Goal: Task Accomplishment & Management: Manage account settings

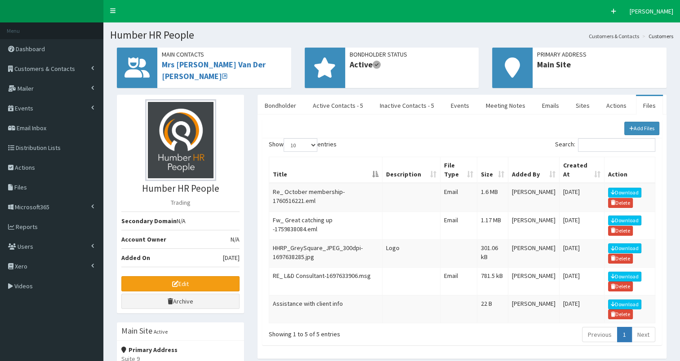
click at [65, 70] on span "Customers & Contacts" at bounding box center [44, 69] width 61 height 8
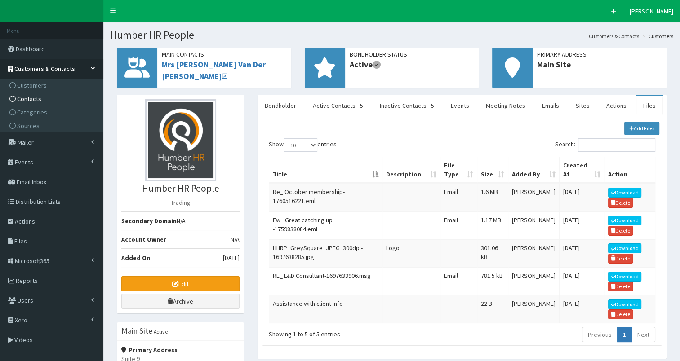
click at [62, 99] on link "Contacts" at bounding box center [53, 98] width 100 height 13
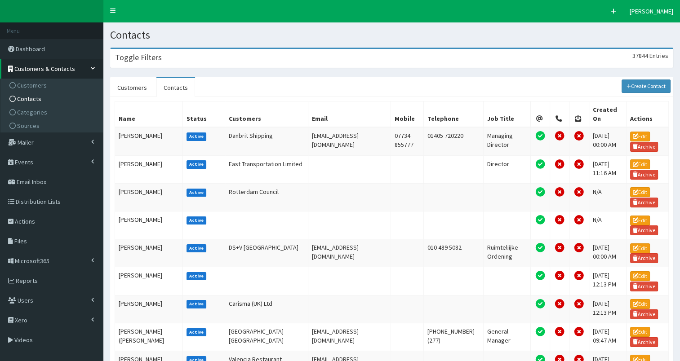
click at [224, 62] on div "Toggle Filters 37844 Entries" at bounding box center [391, 58] width 562 height 18
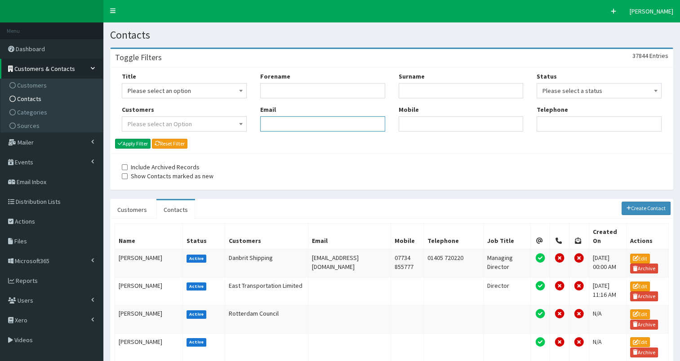
click at [273, 126] on input "Email" at bounding box center [322, 123] width 125 height 15
paste input "john.netherwood42@outlook.com"
type input "john.netherwood42@outlook.com"
click at [132, 140] on button "Apply Filter" at bounding box center [132, 144] width 35 height 10
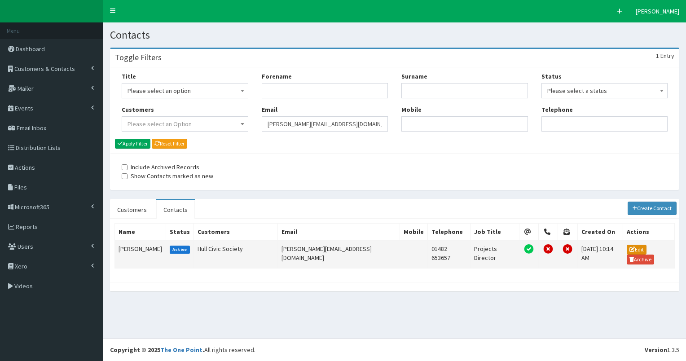
click at [632, 247] on link "Edit" at bounding box center [637, 250] width 20 height 10
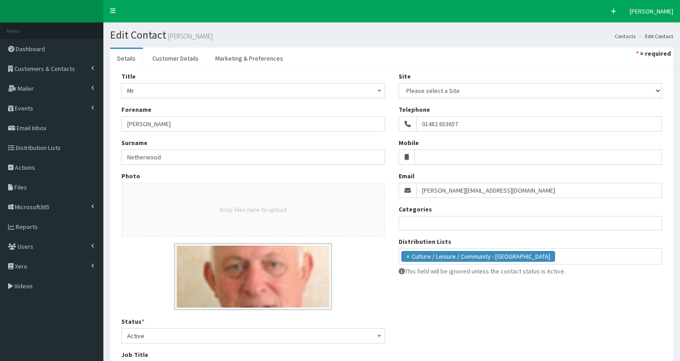
select select
click at [538, 257] on ul "× Culture / Leisure / Community - North Bank" at bounding box center [530, 255] width 263 height 13
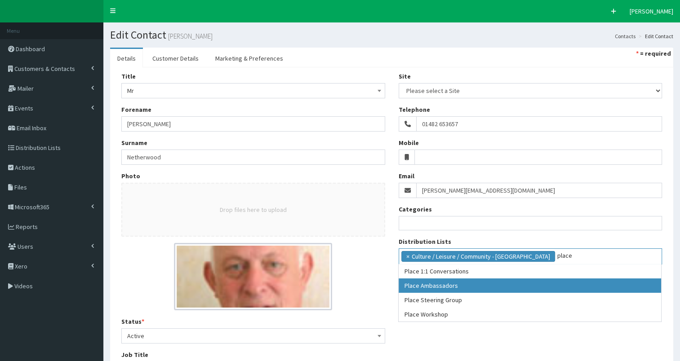
type input "place"
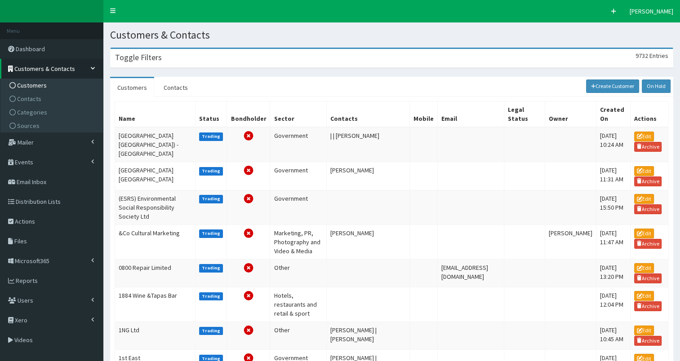
click at [160, 55] on div "Toggle Filters 9732 Entries" at bounding box center [391, 58] width 562 height 18
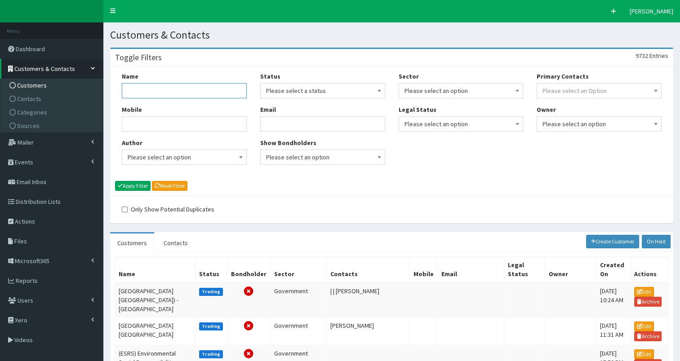
click at [150, 92] on input "Name" at bounding box center [184, 90] width 125 height 15
type input "future earth"
click at [141, 187] on button "Apply Filter" at bounding box center [132, 186] width 35 height 10
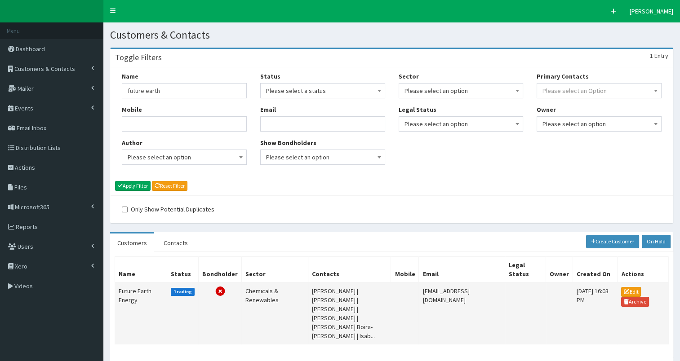
click at [128, 291] on td "Future Earth Energy" at bounding box center [141, 313] width 52 height 62
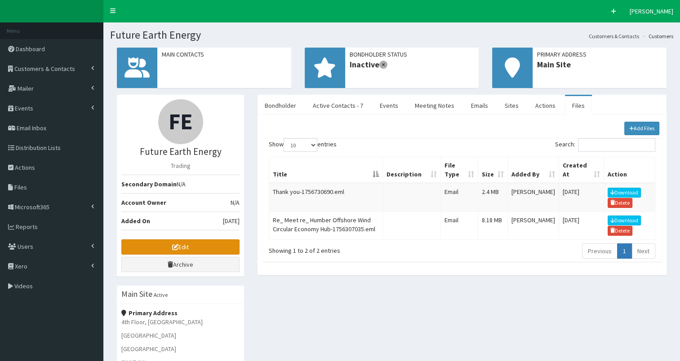
click at [142, 247] on link "Edit" at bounding box center [180, 246] width 118 height 15
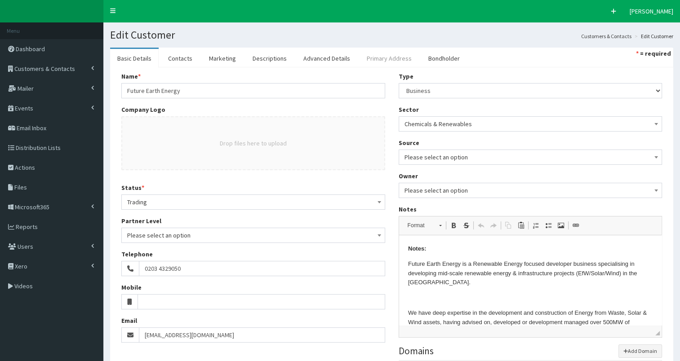
click at [369, 59] on link "Primary Address" at bounding box center [388, 58] width 59 height 19
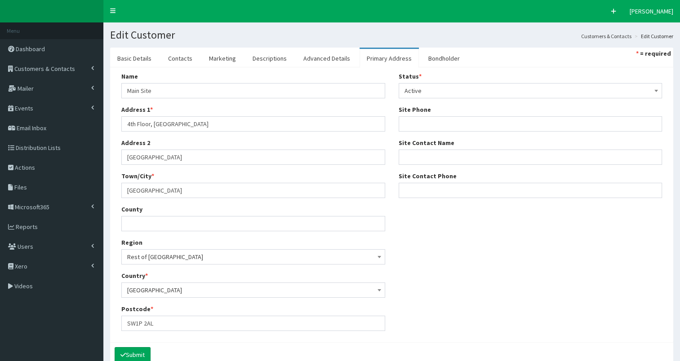
scroll to position [44, 0]
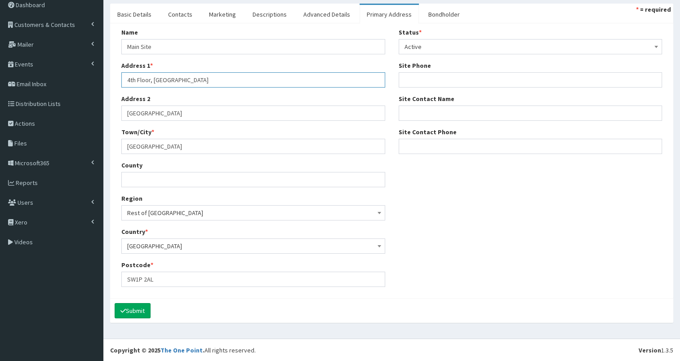
drag, startPoint x: 126, startPoint y: 77, endPoint x: 266, endPoint y: 90, distance: 141.1
click at [266, 90] on div "Name Main Site Address 1 * 4th Floor, Ergon House Address 2 Horseferry Road Tow…" at bounding box center [253, 161] width 277 height 266
paste input "63/66 Hatton Gardens Address Line 2 Fifth Floor, Suite 23 Town/City London Coun…"
drag, startPoint x: 354, startPoint y: 77, endPoint x: 382, endPoint y: 79, distance: 28.4
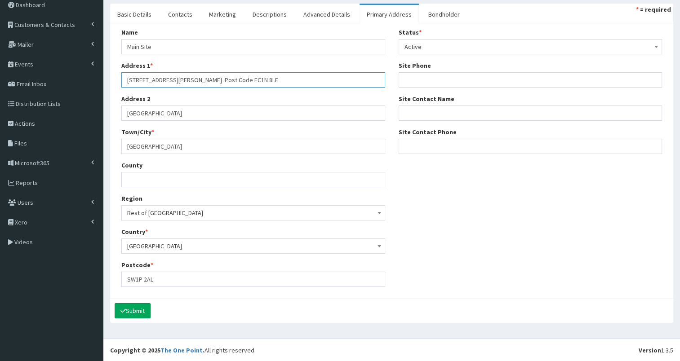
click at [382, 79] on input "63/66 Hatton Gardens Address Line 2 Fifth Floor, Suite 23 Town/City London Coun…" at bounding box center [253, 79] width 264 height 15
type input "63/66 Hatton Gardens Address Line 2 Fifth Floor, Suite 23 Town/City London Coun…"
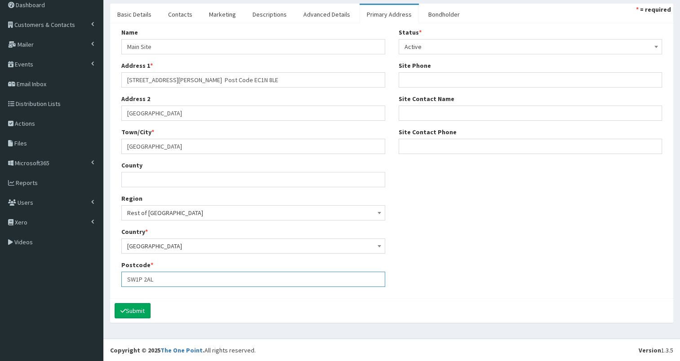
scroll to position [0, 0]
drag, startPoint x: 126, startPoint y: 278, endPoint x: 219, endPoint y: 278, distance: 93.4
click at [219, 278] on input "SW1P 2AL" at bounding box center [253, 279] width 264 height 15
paste input "EC1N 8LE"
type input "EC1N 8LE"
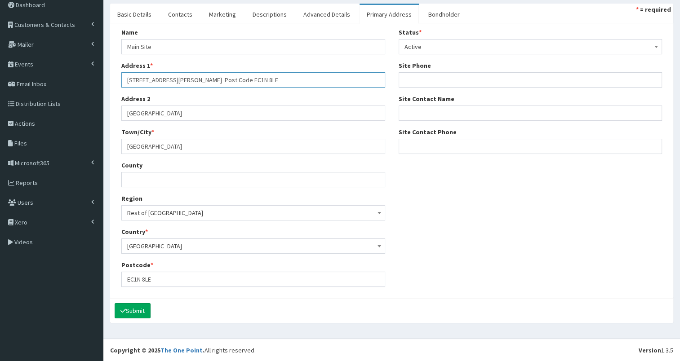
drag, startPoint x: 226, startPoint y: 79, endPoint x: 275, endPoint y: 77, distance: 49.0
click at [275, 77] on input "63/66 Hatton Gardens Address Line 2 Fifth Floor, Suite 23 Town/City London Coun…" at bounding box center [253, 79] width 264 height 15
drag, startPoint x: 128, startPoint y: 111, endPoint x: 230, endPoint y: 106, distance: 101.2
click at [230, 106] on input "Horseferry Road" at bounding box center [253, 113] width 264 height 15
paste input "[GEOGRAPHIC_DATA]"
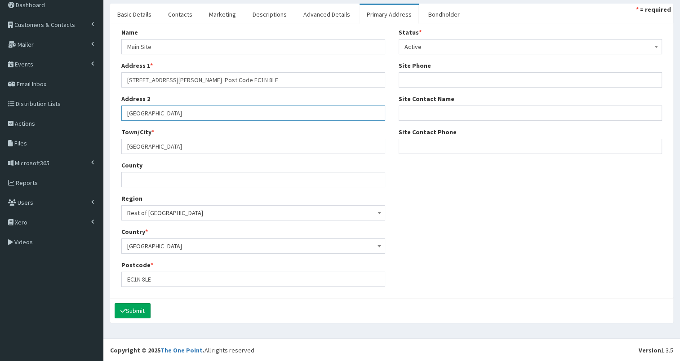
type input "[GEOGRAPHIC_DATA]"
click at [183, 79] on input "63/66 Hatton Gardens Address Line 2 Fifth Floor, Suite 23 Town/City London Coun…" at bounding box center [253, 79] width 264 height 15
type input "[STREET_ADDRESS][PERSON_NAME]"
click at [424, 13] on link "Bondholder" at bounding box center [444, 14] width 46 height 19
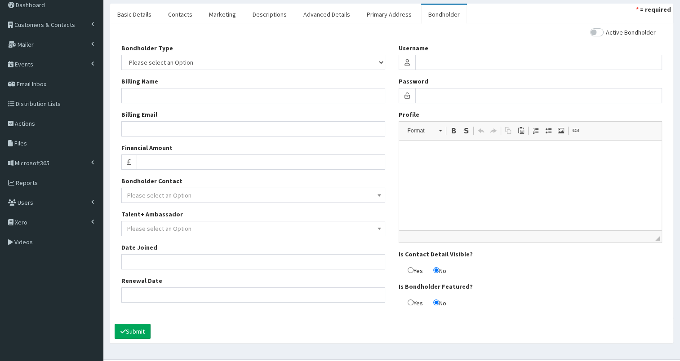
click at [602, 31] on input "checkbox" at bounding box center [623, 32] width 66 height 6
checkbox input "true"
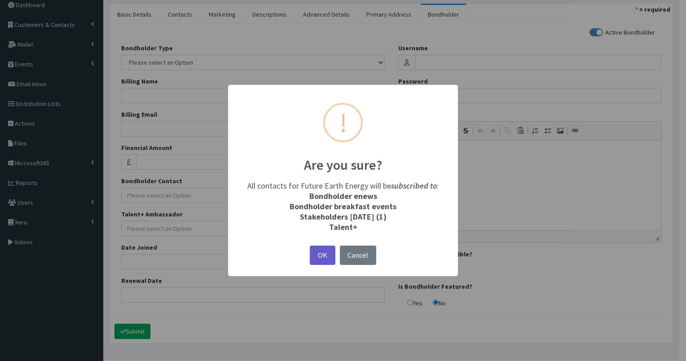
click at [326, 253] on button "OK" at bounding box center [322, 255] width 25 height 19
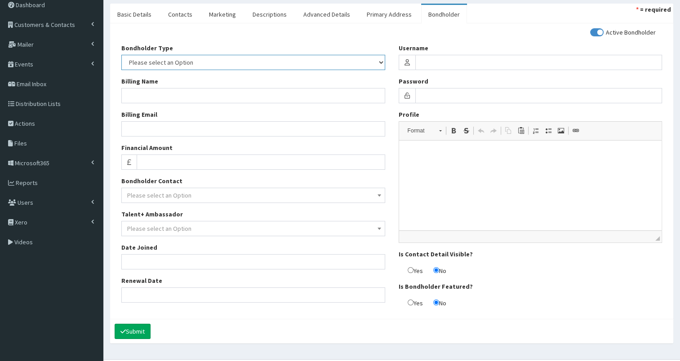
click at [198, 58] on select "Please select an Option In-kind Financial" at bounding box center [253, 62] width 264 height 15
select select "2"
click at [121, 55] on select "Please select an Option In-kind Financial" at bounding box center [253, 62] width 264 height 15
click at [150, 162] on input "Financial Amount" at bounding box center [261, 161] width 248 height 15
type input "500"
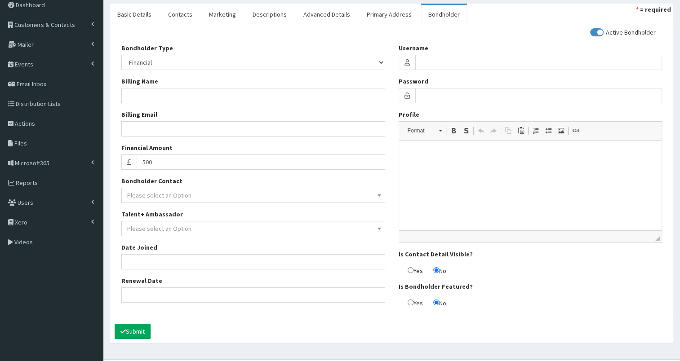
click at [160, 196] on span "Please select an Option" at bounding box center [159, 195] width 64 height 8
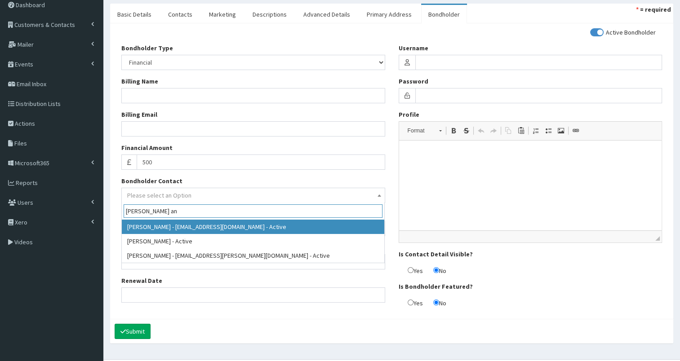
type input "craig an"
select select "25998"
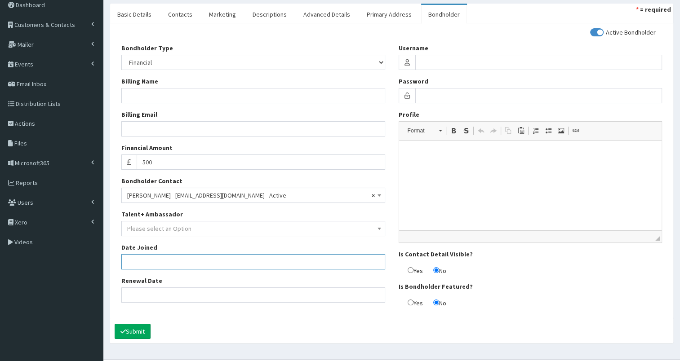
click at [151, 266] on input "Date Joined" at bounding box center [253, 261] width 264 height 15
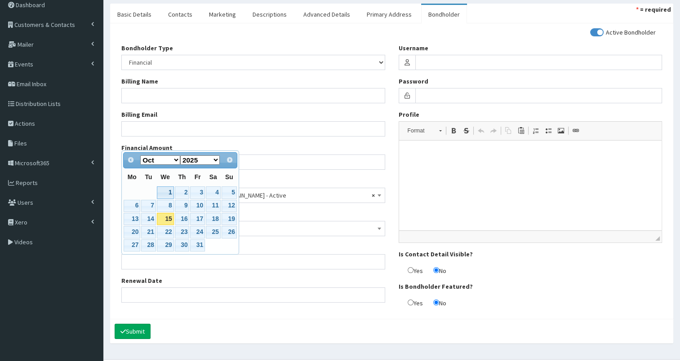
click at [165, 195] on link "1" at bounding box center [165, 192] width 17 height 12
type input "01-10-2025"
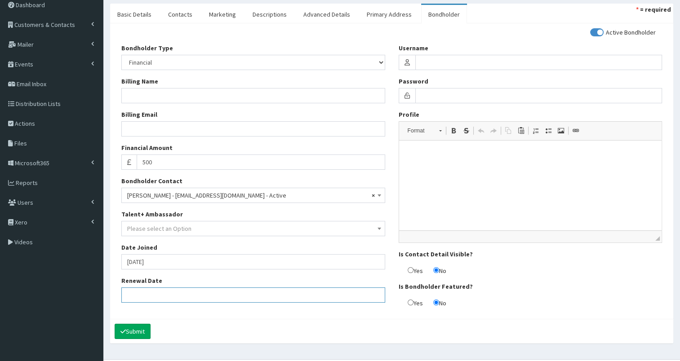
click at [140, 293] on input "Renewal Date" at bounding box center [253, 294] width 264 height 15
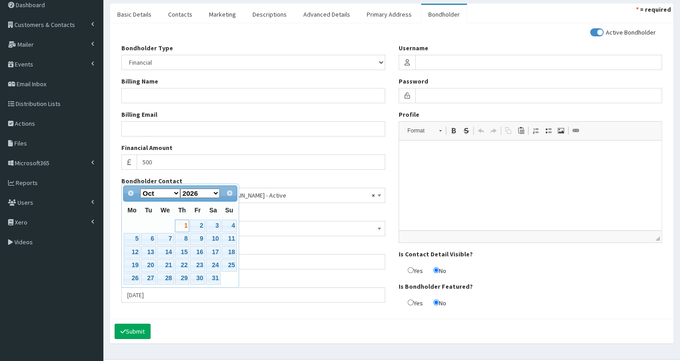
click at [181, 225] on link "1" at bounding box center [182, 226] width 15 height 12
type input "01-10-2026"
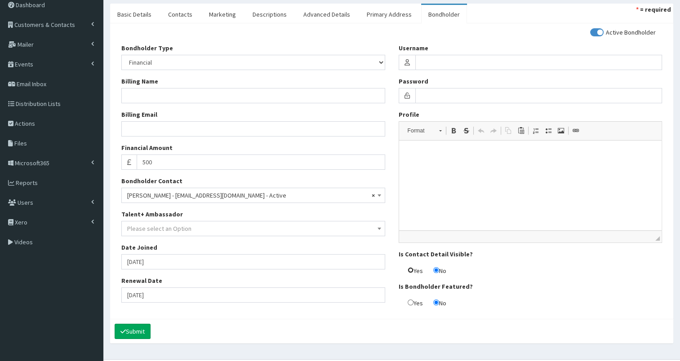
click at [410, 269] on input "Yes" at bounding box center [410, 270] width 6 height 6
radio input "true"
click at [309, 14] on link "Advanced Details" at bounding box center [326, 14] width 61 height 19
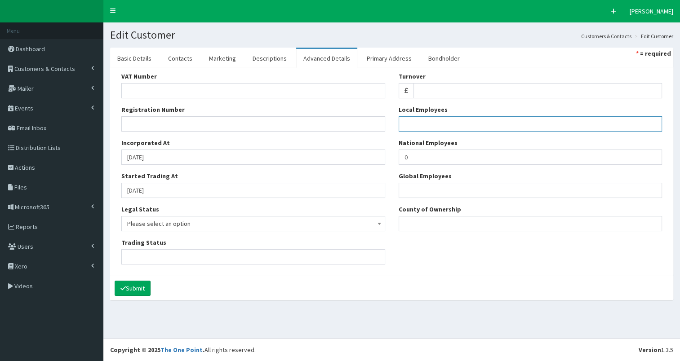
click at [428, 124] on input "Local Employees" at bounding box center [530, 123] width 264 height 15
type input "3"
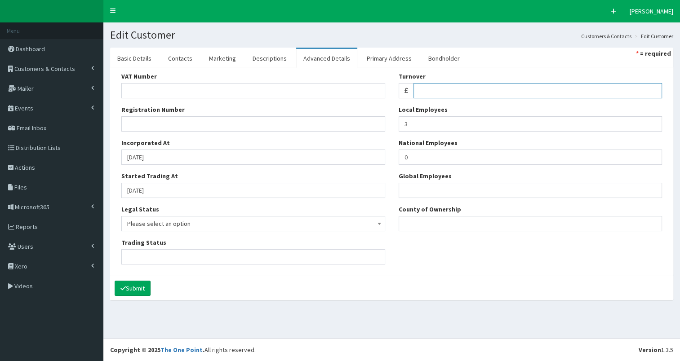
click at [426, 90] on input "Turnover" at bounding box center [537, 90] width 248 height 15
paste input "250,000"
type input "250,000"
click at [181, 61] on link "Contacts" at bounding box center [180, 58] width 39 height 19
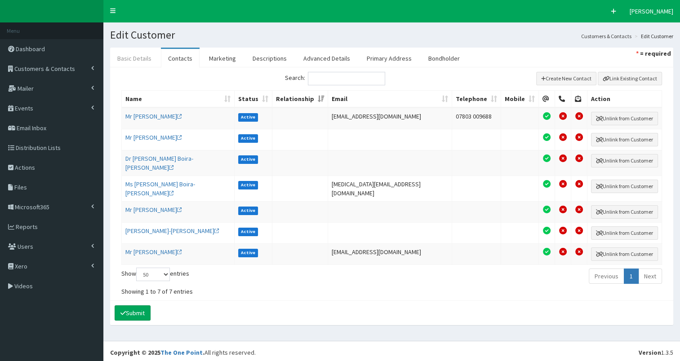
click at [137, 56] on link "Basic Details" at bounding box center [134, 58] width 49 height 19
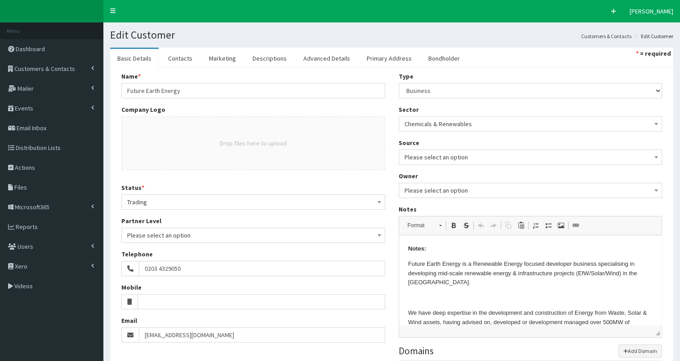
click at [164, 233] on span "Please select an option" at bounding box center [253, 235] width 252 height 13
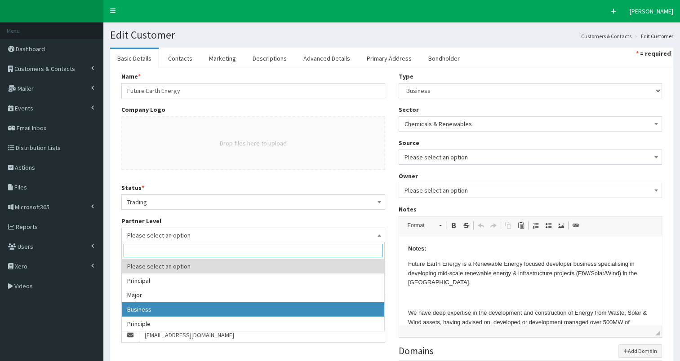
select select "3"
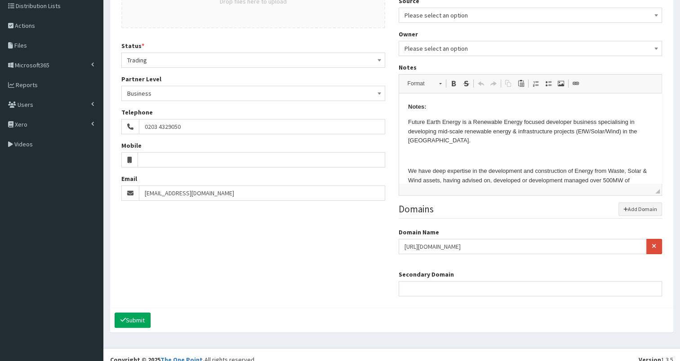
scroll to position [151, 0]
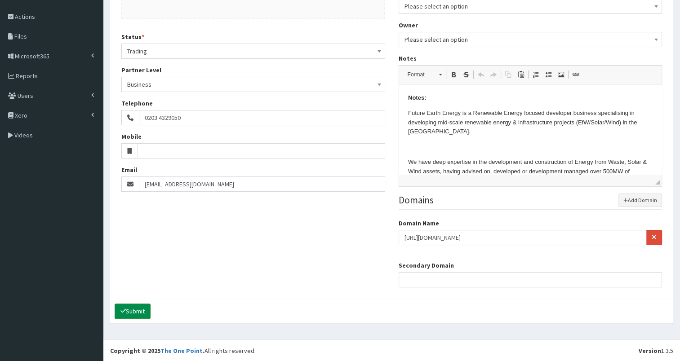
click at [128, 307] on button "Submit" at bounding box center [133, 311] width 36 height 15
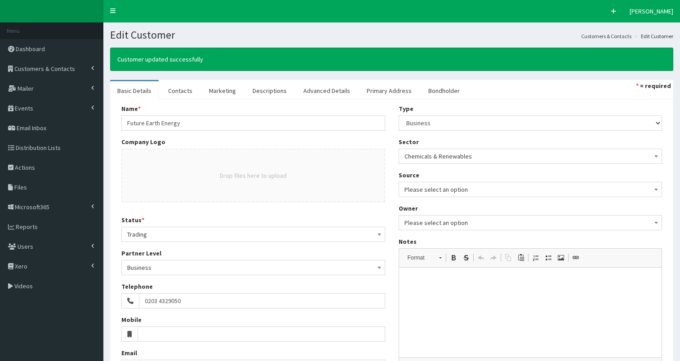
select select "50"
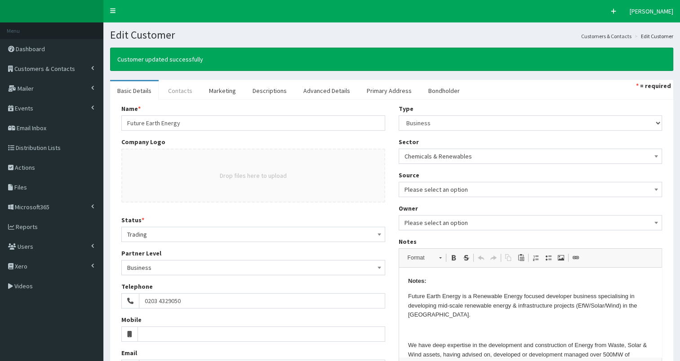
click at [176, 92] on link "Contacts" at bounding box center [180, 90] width 39 height 19
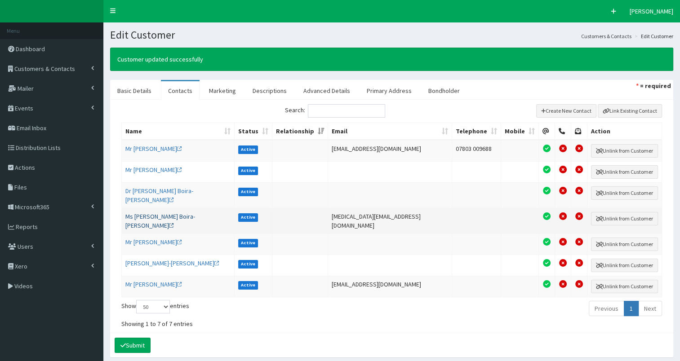
click at [149, 212] on link "Ms [PERSON_NAME] Boira-[PERSON_NAME]" at bounding box center [160, 220] width 70 height 17
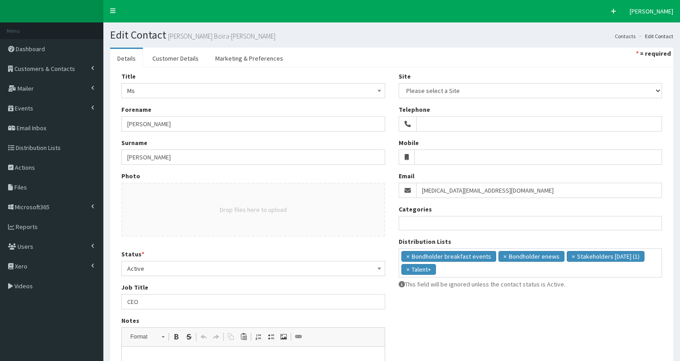
select select
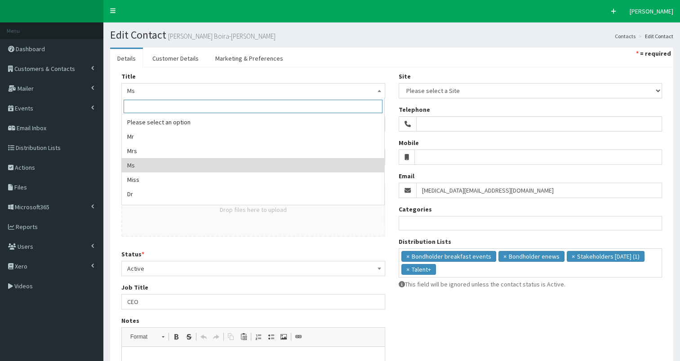
click at [153, 90] on span "Ms" at bounding box center [253, 90] width 252 height 13
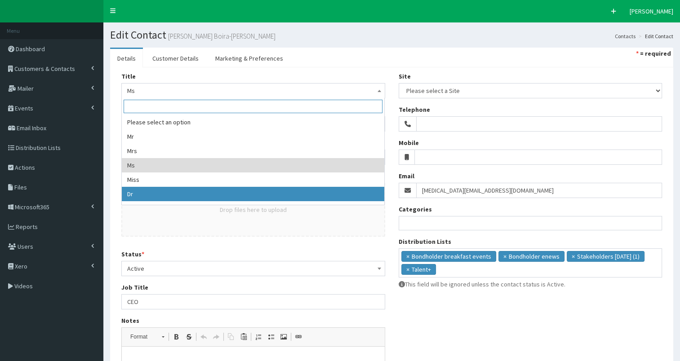
select select "5"
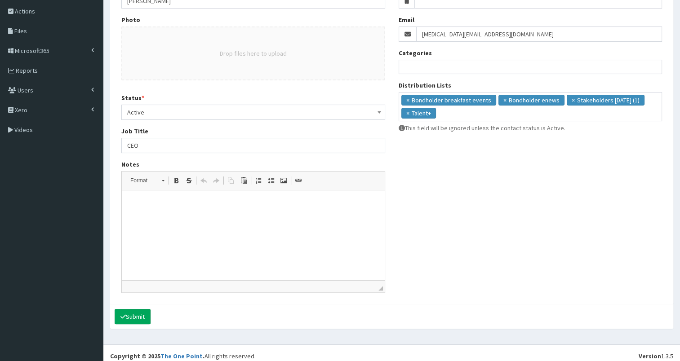
scroll to position [162, 0]
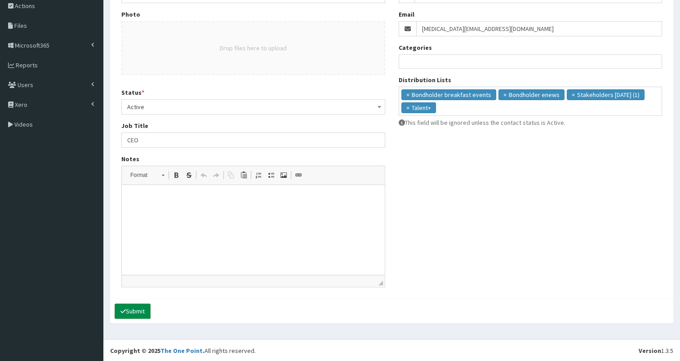
click at [137, 309] on button "Submit" at bounding box center [133, 311] width 36 height 15
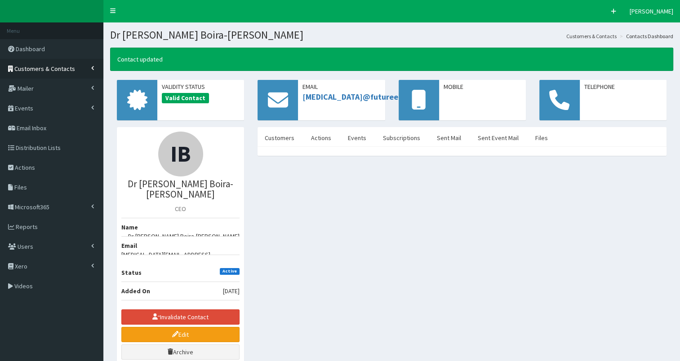
click at [52, 68] on span "Customers & Contacts" at bounding box center [44, 69] width 61 height 8
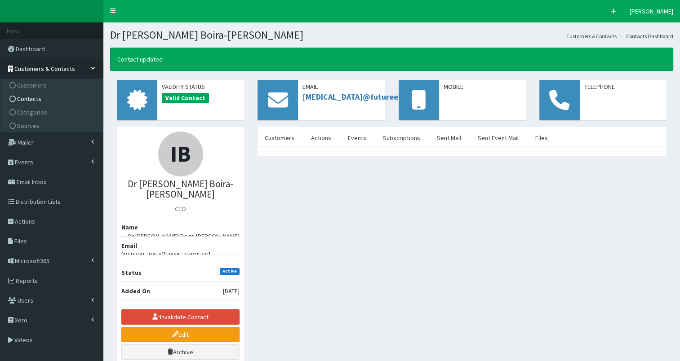
click at [49, 102] on link "Contacts" at bounding box center [53, 98] width 100 height 13
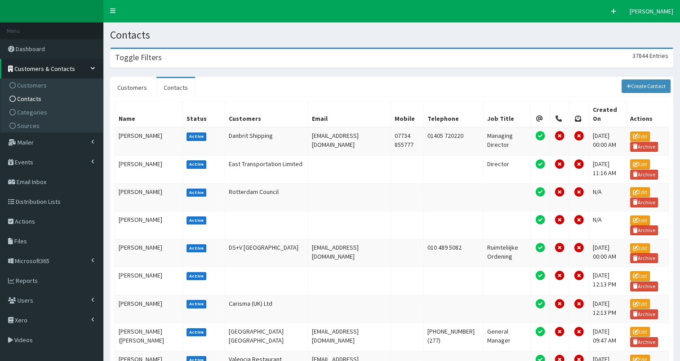
click at [239, 57] on div "Toggle Filters 37844 Entries" at bounding box center [391, 58] width 562 height 18
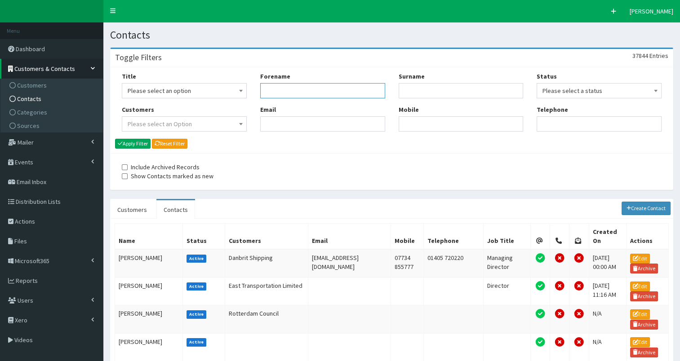
click at [268, 92] on input "Forename" at bounding box center [322, 90] width 125 height 15
type input "isabel"
click at [146, 144] on button "Apply Filter" at bounding box center [132, 144] width 35 height 10
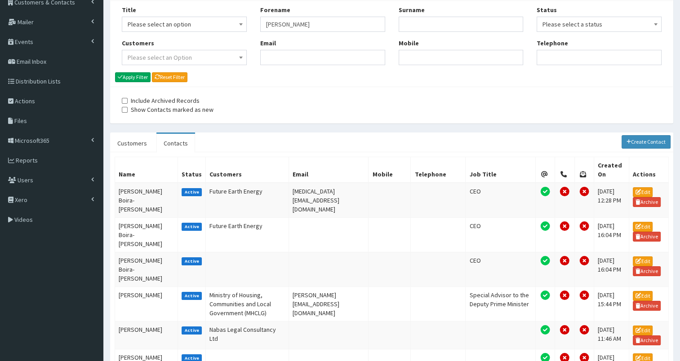
scroll to position [68, 0]
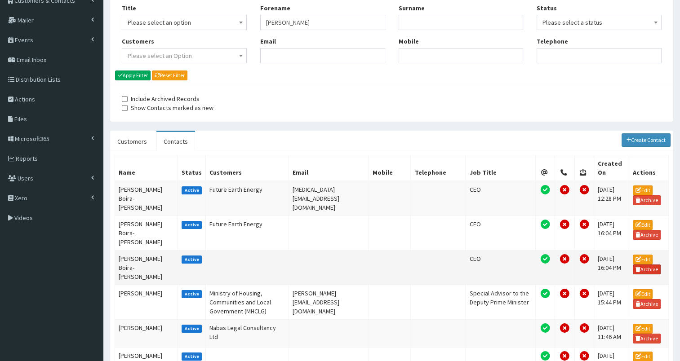
click at [642, 265] on link "Archive" at bounding box center [646, 270] width 28 height 10
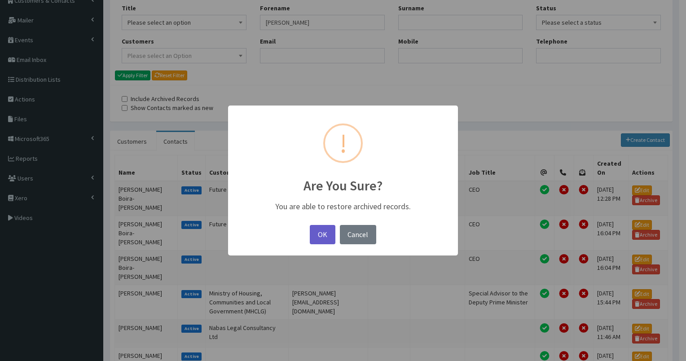
click at [329, 234] on button "OK" at bounding box center [322, 234] width 25 height 19
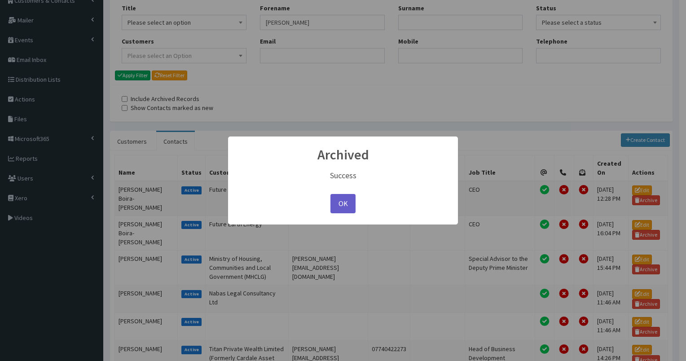
click at [341, 200] on button "OK" at bounding box center [343, 203] width 25 height 19
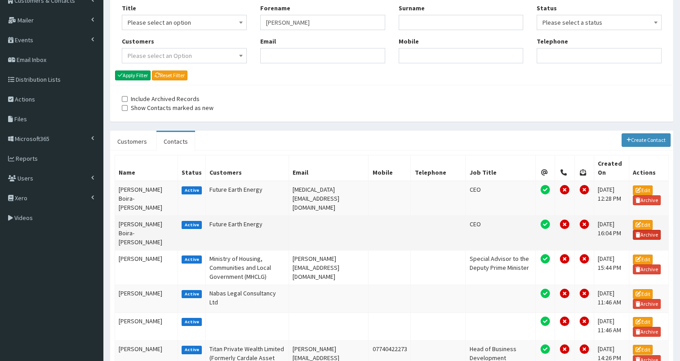
click at [647, 230] on link "Archive" at bounding box center [646, 235] width 28 height 10
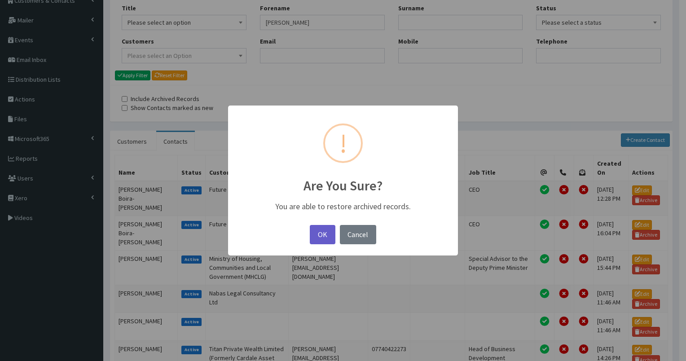
click at [323, 228] on button "OK" at bounding box center [322, 234] width 25 height 19
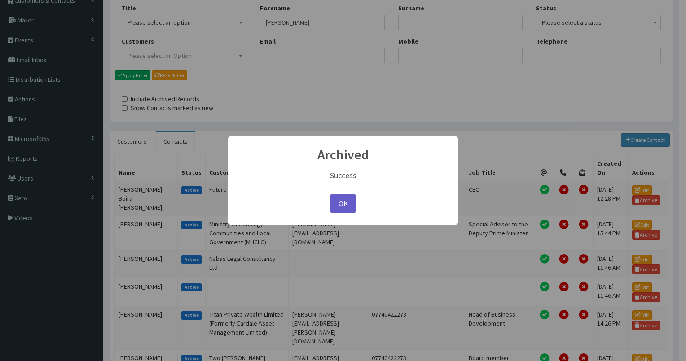
click at [349, 201] on button "OK" at bounding box center [343, 203] width 25 height 19
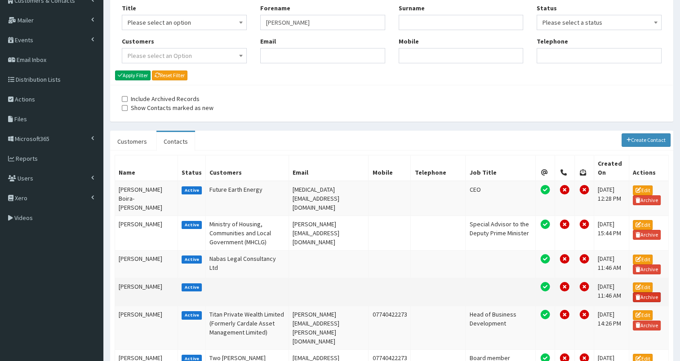
click at [644, 294] on link "Archive" at bounding box center [646, 297] width 28 height 10
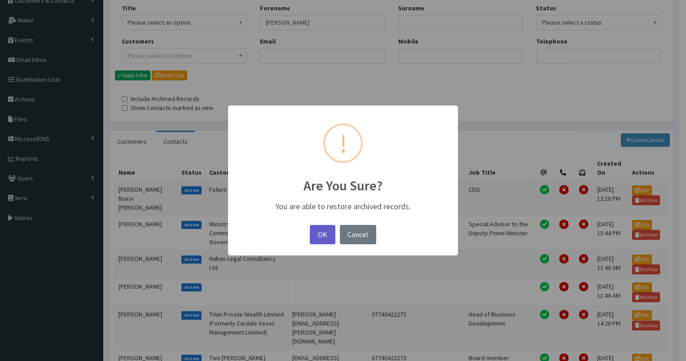
click at [318, 237] on button "OK" at bounding box center [322, 234] width 25 height 19
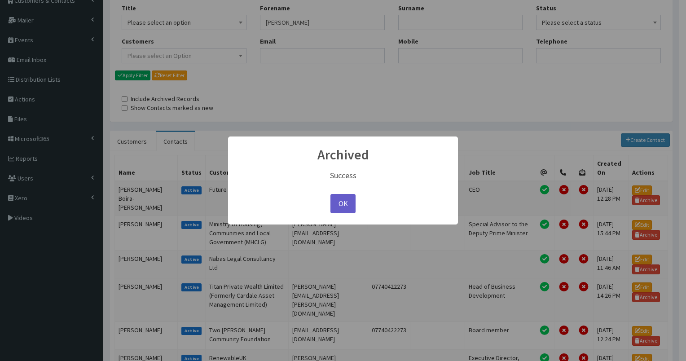
click at [342, 204] on button "OK" at bounding box center [343, 203] width 25 height 19
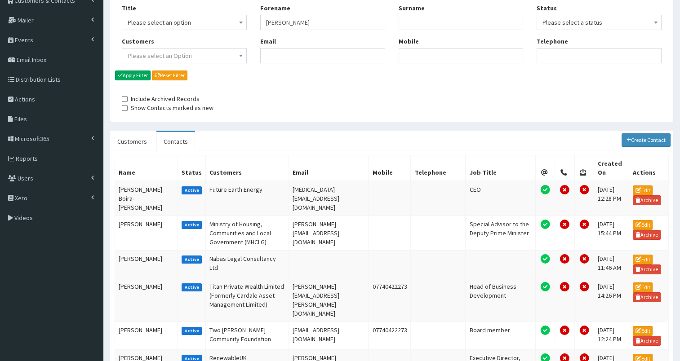
scroll to position [0, 0]
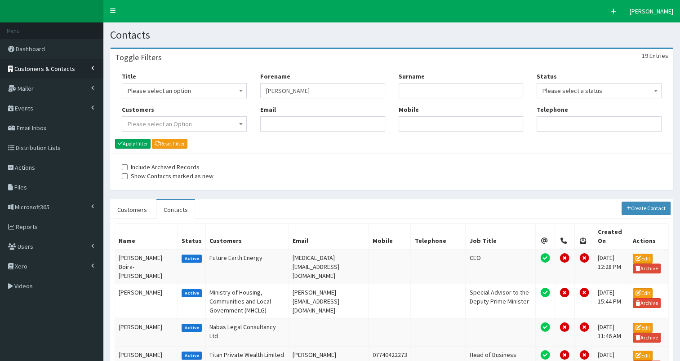
click at [40, 70] on span "Customers & Contacts" at bounding box center [44, 69] width 61 height 8
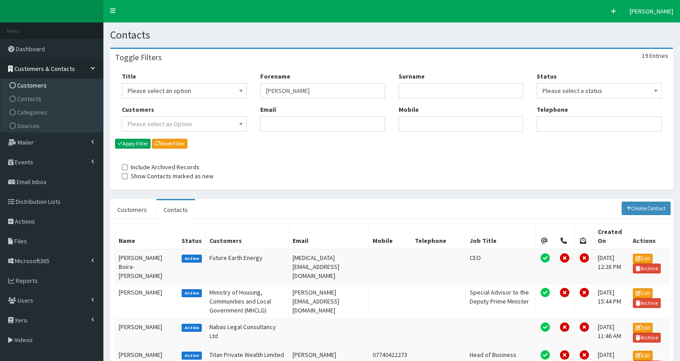
click at [34, 87] on span "Customers" at bounding box center [32, 85] width 30 height 8
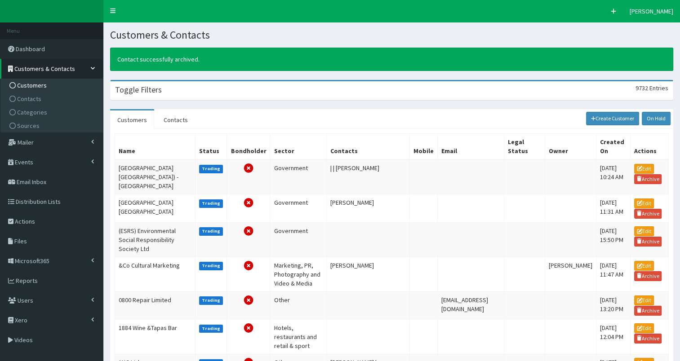
click at [140, 86] on h3 "Toggle Filters" at bounding box center [138, 90] width 47 height 8
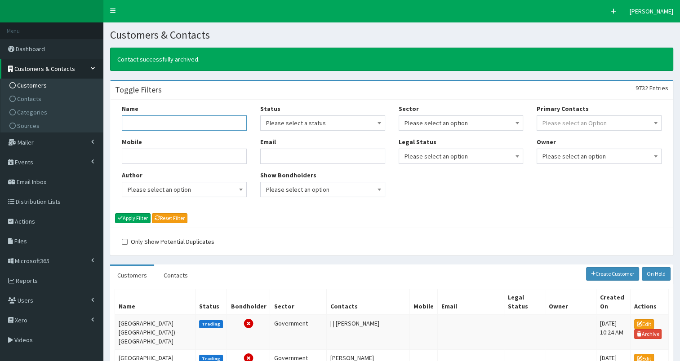
click at [135, 119] on input "Name" at bounding box center [184, 122] width 125 height 15
type input "future earth"
click at [138, 216] on button "Apply Filter" at bounding box center [132, 218] width 35 height 10
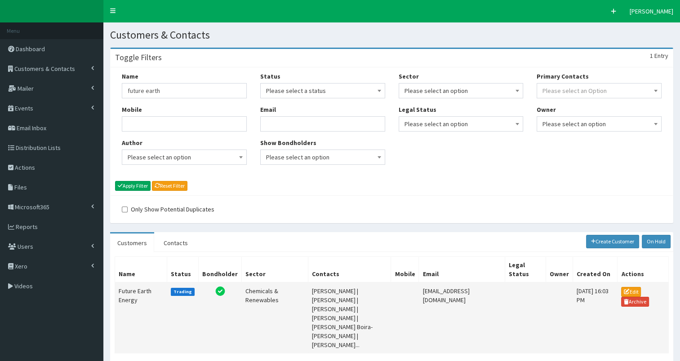
click at [124, 294] on td "Future Earth Energy" at bounding box center [141, 317] width 52 height 71
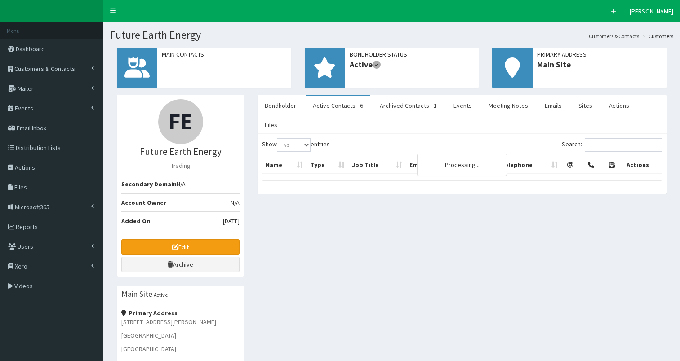
select select "50"
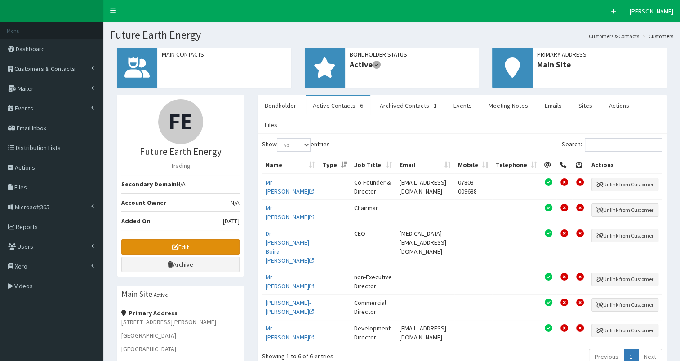
click at [146, 246] on link "Edit" at bounding box center [180, 246] width 118 height 15
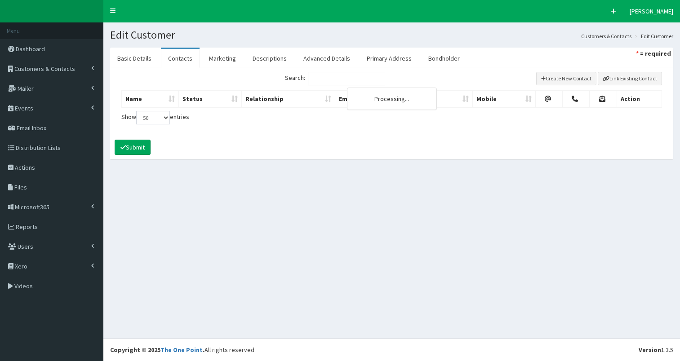
select select "50"
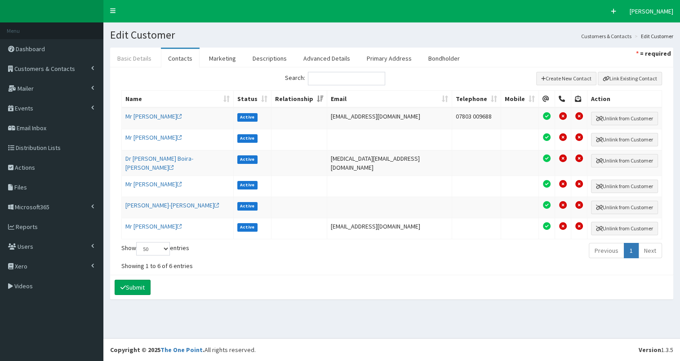
click at [135, 60] on link "Basic Details" at bounding box center [134, 58] width 49 height 19
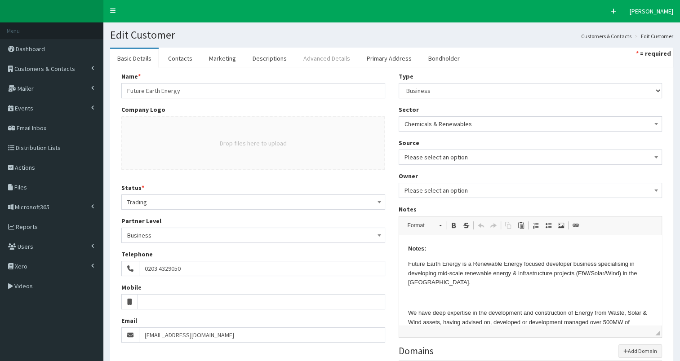
click at [330, 58] on link "Advanced Details" at bounding box center [326, 58] width 61 height 19
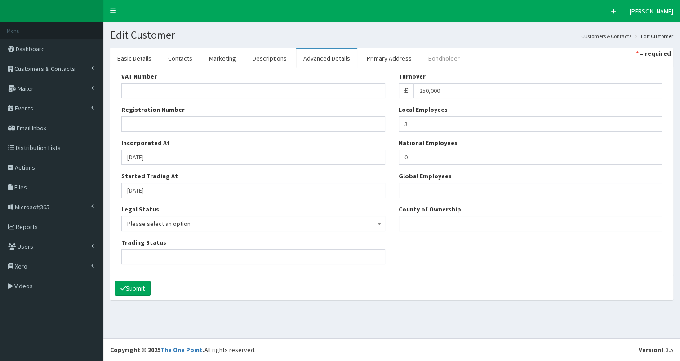
click at [433, 62] on link "Bondholder" at bounding box center [444, 58] width 46 height 19
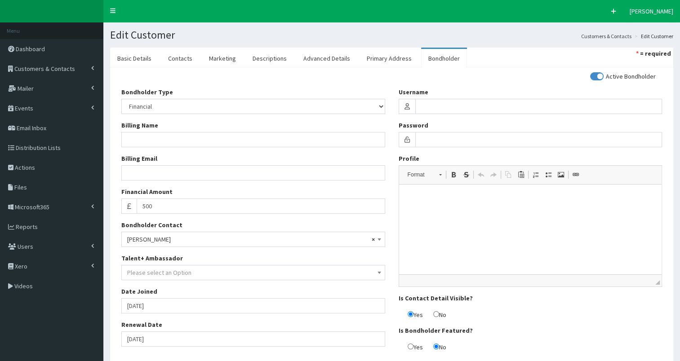
click at [196, 275] on span "Please select an Option" at bounding box center [253, 272] width 252 height 13
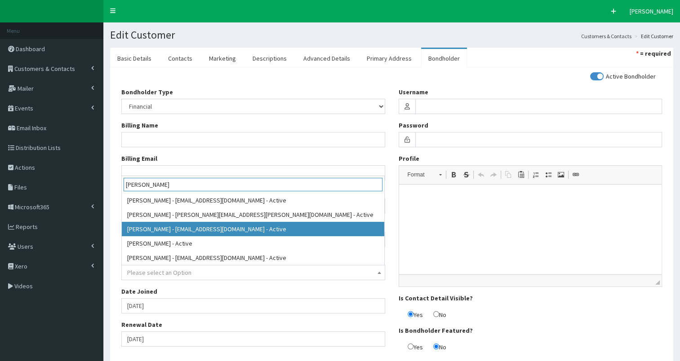
type input "adrian smith"
select select "25997"
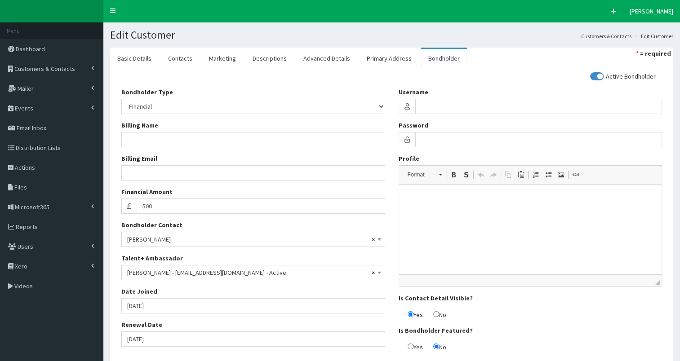
scroll to position [65, 0]
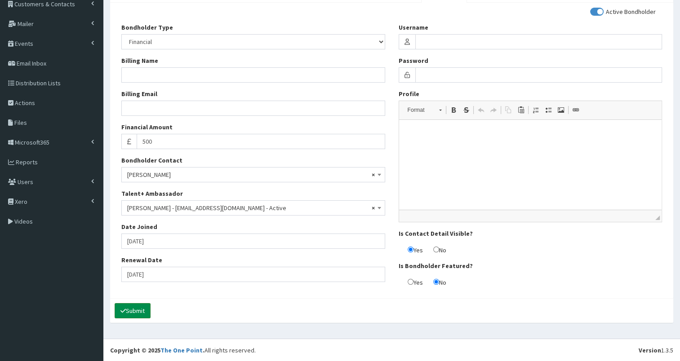
click at [133, 309] on button "Submit" at bounding box center [133, 310] width 36 height 15
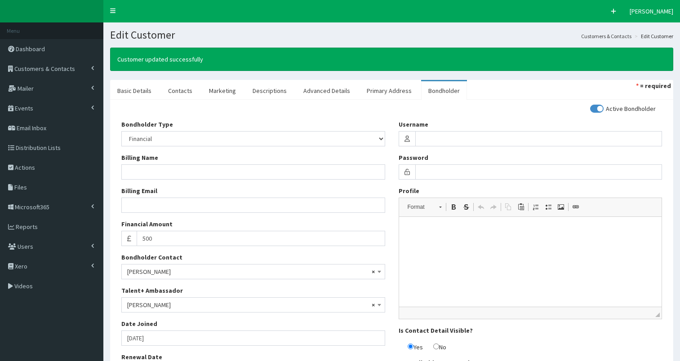
select select "50"
click at [173, 92] on link "Contacts" at bounding box center [180, 90] width 39 height 19
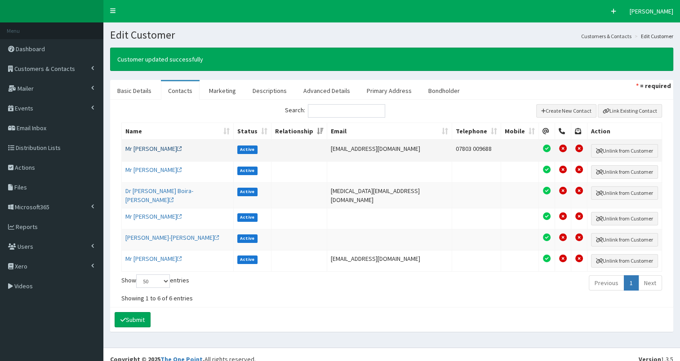
click at [147, 147] on link "Mr [PERSON_NAME]" at bounding box center [153, 149] width 57 height 8
click at [150, 190] on link "Dr [PERSON_NAME] Boira-[PERSON_NAME]" at bounding box center [159, 195] width 68 height 17
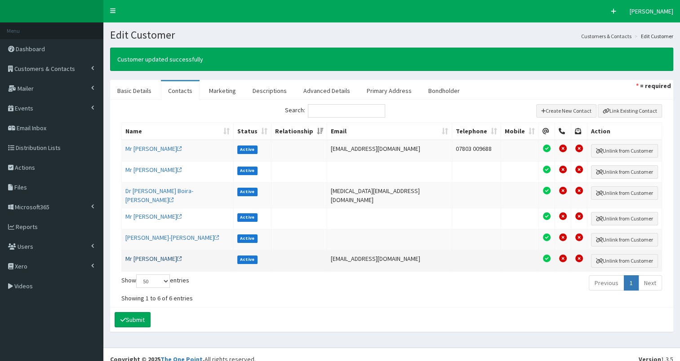
click at [139, 255] on link "Mr [PERSON_NAME]" at bounding box center [153, 259] width 57 height 8
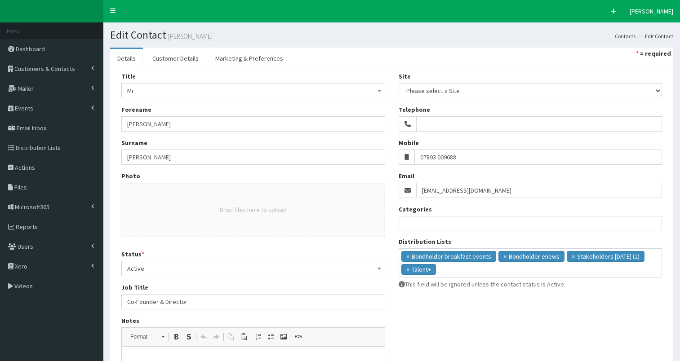
select select
click at [177, 59] on link "Customer Details" at bounding box center [175, 58] width 61 height 19
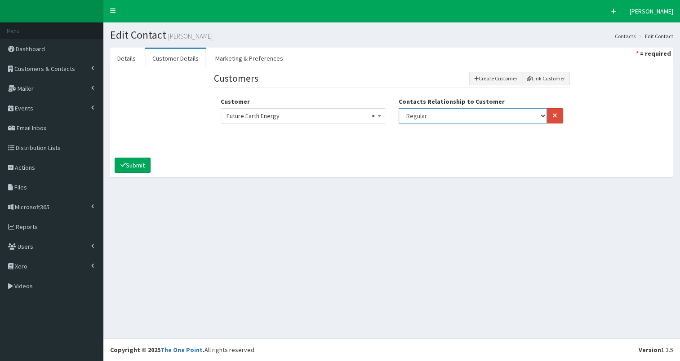
click at [426, 114] on select "Finance Main Regular" at bounding box center [472, 115] width 149 height 15
select select "1"
click at [398, 108] on select "Finance Main Regular" at bounding box center [472, 115] width 149 height 15
click at [124, 55] on link "Details" at bounding box center [126, 58] width 33 height 19
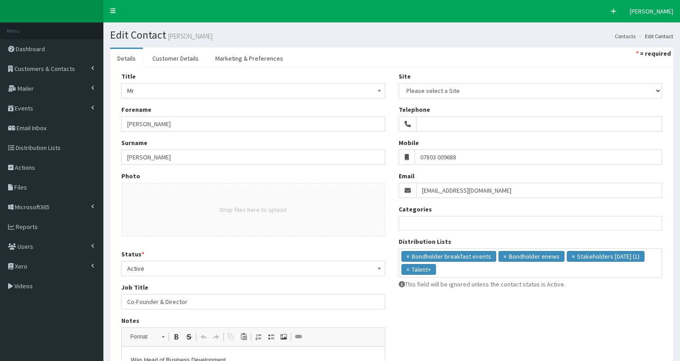
click at [456, 271] on ul "× Bondholder breakfast events × Bondholder enews × Stakeholders May 2023 (1) × …" at bounding box center [530, 262] width 263 height 26
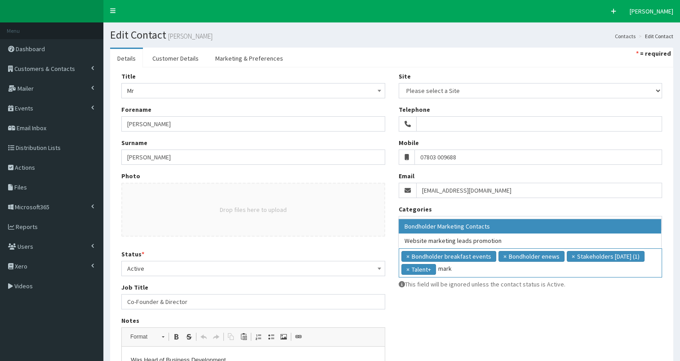
type input "mark"
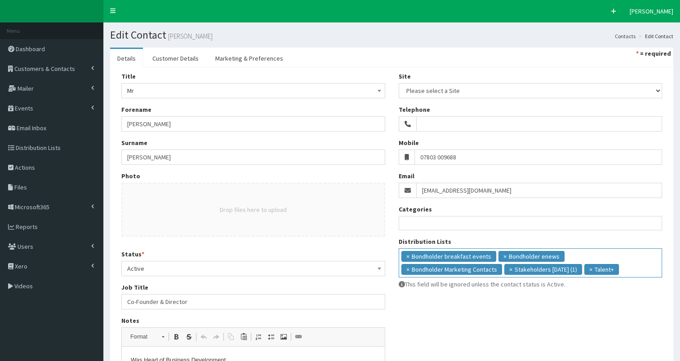
scroll to position [104, 0]
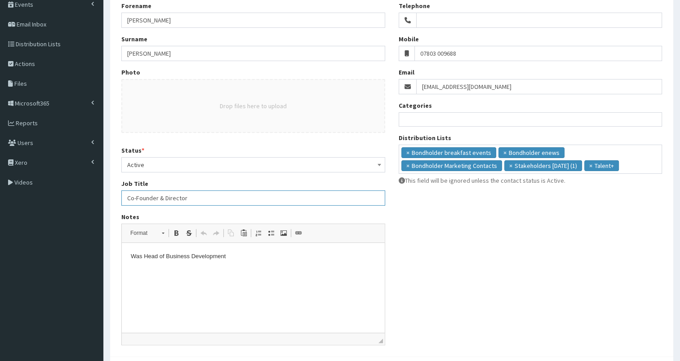
drag, startPoint x: 128, startPoint y: 196, endPoint x: 239, endPoint y: 199, distance: 111.4
click at [239, 199] on input "Co-Founder & Director" at bounding box center [253, 197] width 264 height 15
click at [227, 258] on p "Was Head of Business Development" at bounding box center [253, 256] width 245 height 9
click at [238, 254] on p "Was Head of Business Development" at bounding box center [253, 256] width 245 height 9
click at [133, 196] on input "Co-Founder & Director" at bounding box center [253, 197] width 264 height 15
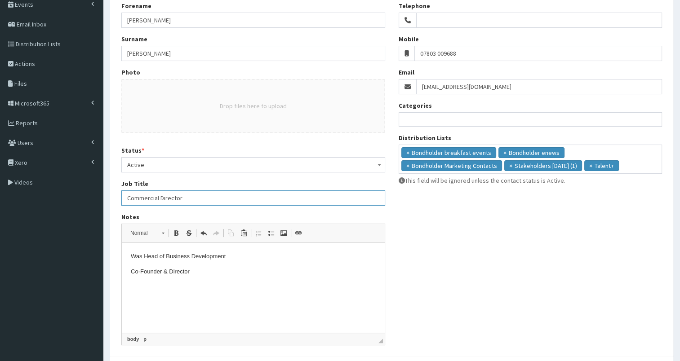
scroll to position [162, 0]
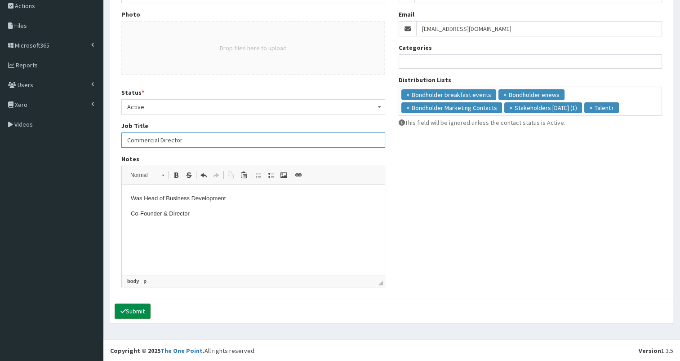
type input "Commercial Director"
click at [127, 313] on button "Submit" at bounding box center [133, 311] width 36 height 15
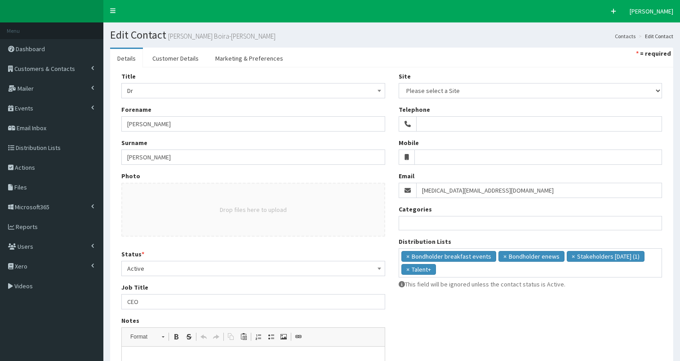
select select
click at [474, 272] on ul "× Bondholder breakfast events × Bondholder enews × Stakeholders May 2023 (1) × …" at bounding box center [530, 262] width 263 height 26
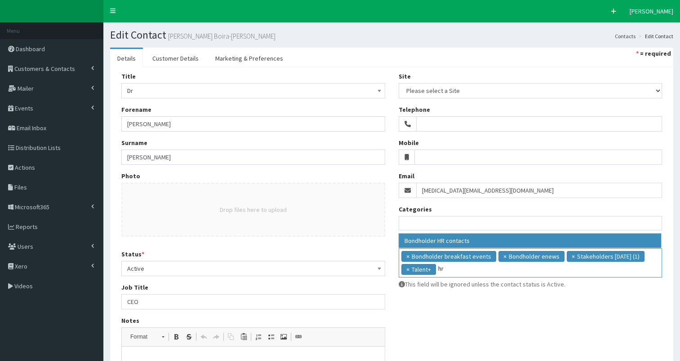
type input "hr"
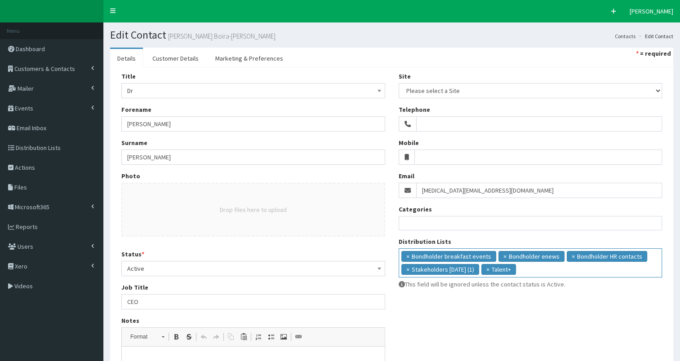
scroll to position [162, 0]
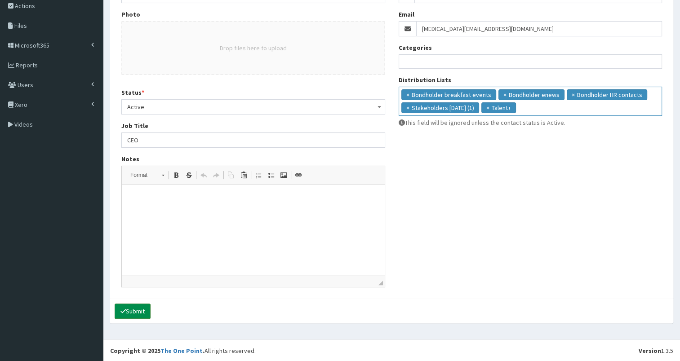
click at [137, 304] on button "Submit" at bounding box center [133, 311] width 36 height 15
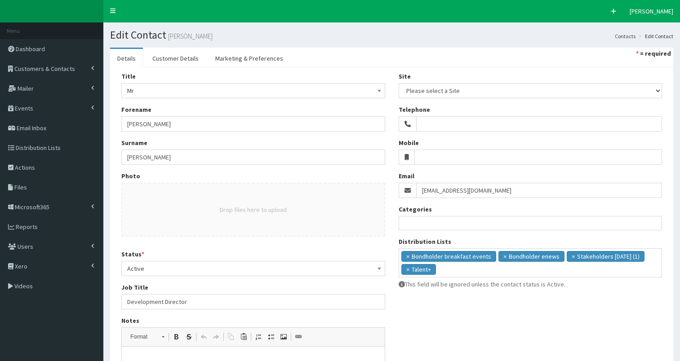
select select
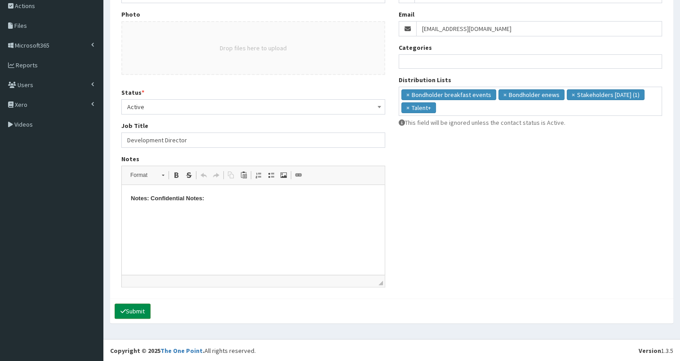
click at [135, 310] on button "Submit" at bounding box center [133, 311] width 36 height 15
